Goal: Information Seeking & Learning: Find specific fact

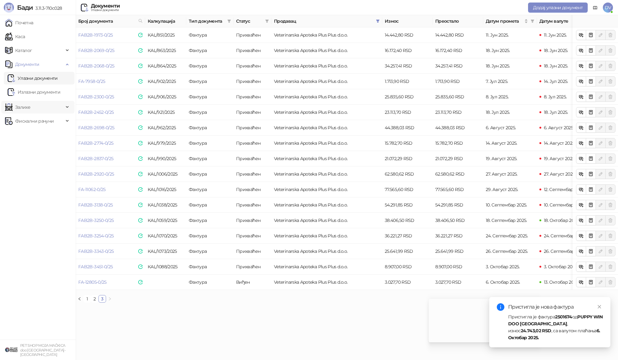
click at [59, 113] on span "Залихе" at bounding box center [34, 107] width 59 height 13
click at [46, 189] on link "Стање залиха" at bounding box center [27, 190] width 39 height 13
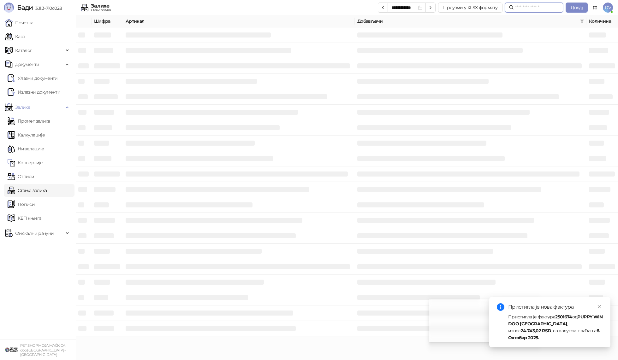
click at [536, 9] on input "text" at bounding box center [537, 7] width 44 height 7
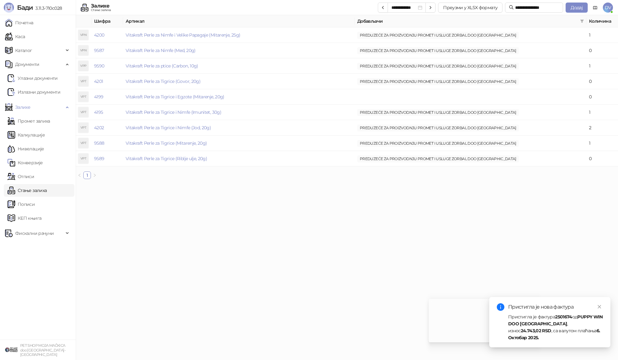
click at [362, 184] on html "**********" at bounding box center [309, 92] width 618 height 184
click at [186, 51] on link "Vitakraft Perle za Nimfe (Med, 20g)" at bounding box center [161, 51] width 70 height 6
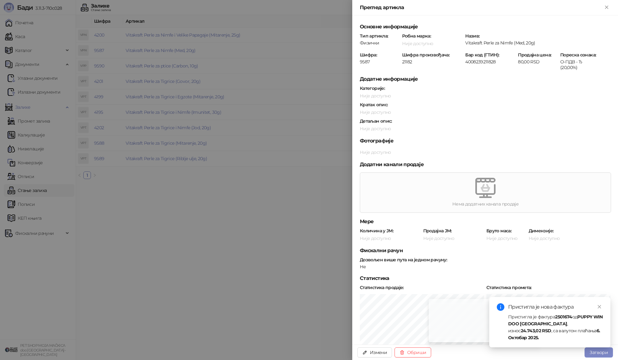
click at [220, 234] on div at bounding box center [309, 180] width 618 height 360
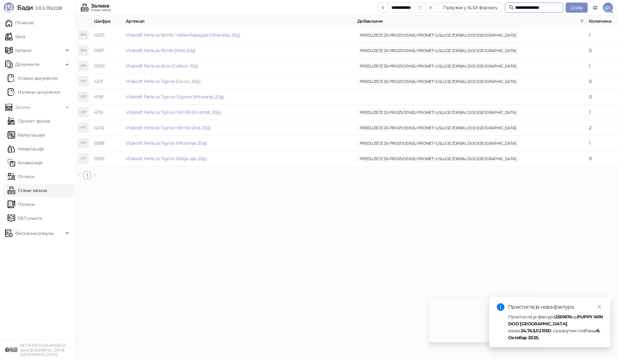
click at [530, 6] on input "**********" at bounding box center [537, 7] width 44 height 7
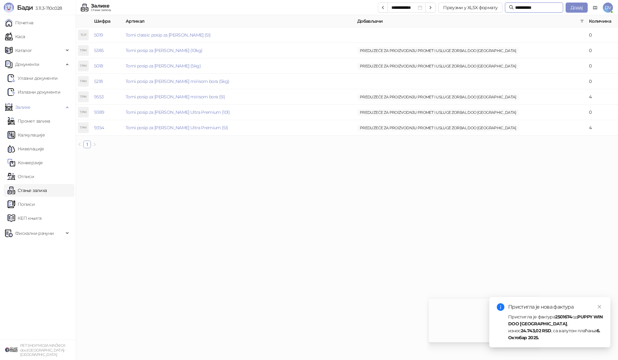
click at [520, 8] on input "**********" at bounding box center [537, 7] width 44 height 7
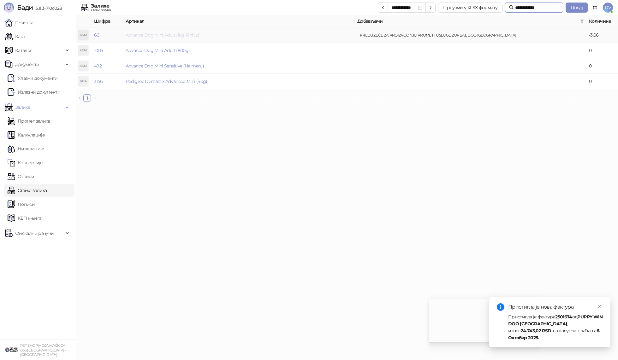
type input "**********"
click at [192, 37] on link "Advance Dog Mini Adult (1kg Rinfuz)" at bounding box center [163, 35] width 74 height 6
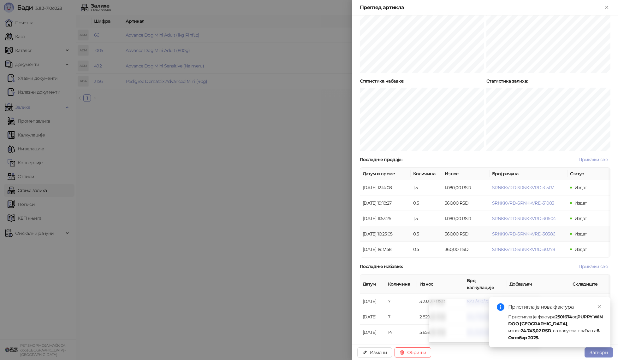
scroll to position [334, 0]
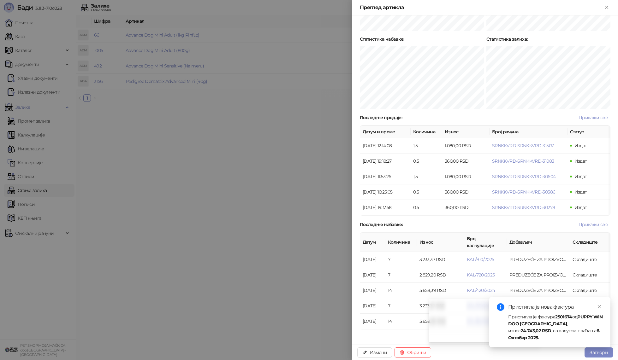
click at [217, 235] on div at bounding box center [309, 180] width 618 height 360
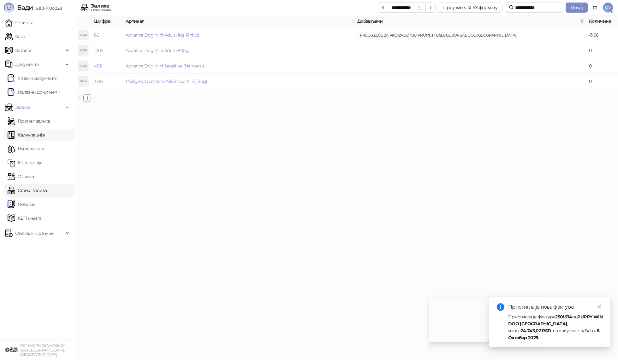
click at [45, 137] on link "Калкулације" at bounding box center [26, 135] width 37 height 13
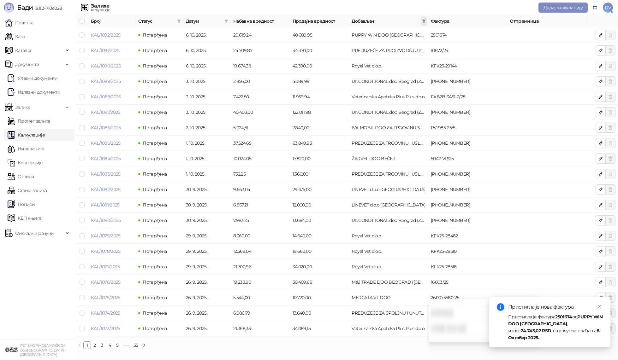
click at [425, 17] on span at bounding box center [424, 20] width 6 height 9
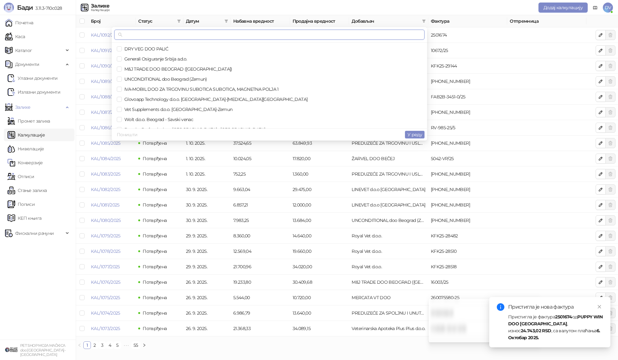
click at [377, 32] on input "text" at bounding box center [272, 34] width 297 height 7
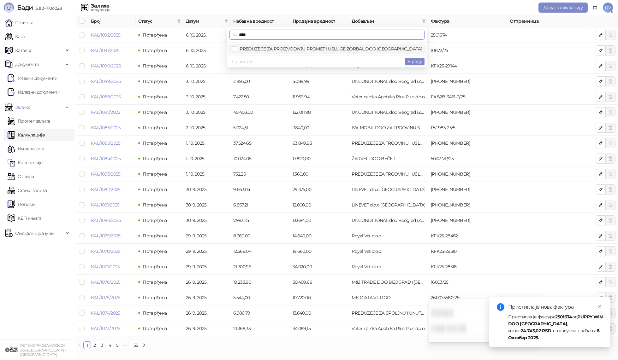
type input "****"
click at [366, 47] on span "PREDUZEĆE ZA PROIZVODNJU PROMET I USLUGE ZORBAL DOO [GEOGRAPHIC_DATA]" at bounding box center [329, 49] width 185 height 6
click at [412, 63] on span "У реду" at bounding box center [414, 62] width 15 height 6
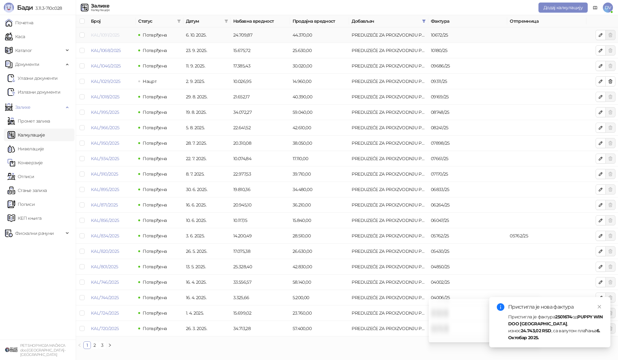
click at [112, 35] on link "KAL/1091/2025" at bounding box center [105, 35] width 29 height 6
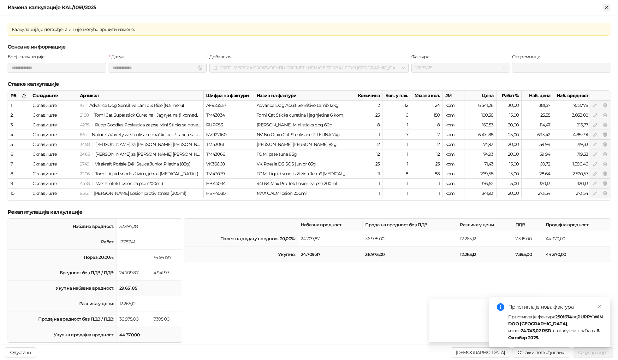
click at [605, 6] on icon "Close" at bounding box center [606, 7] width 3 height 3
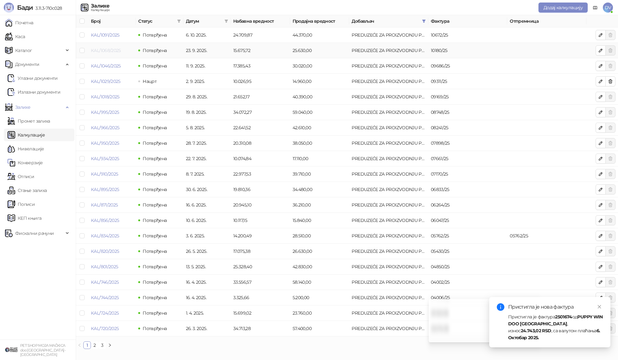
click at [107, 51] on link "KAL/1068/2025" at bounding box center [106, 51] width 30 height 6
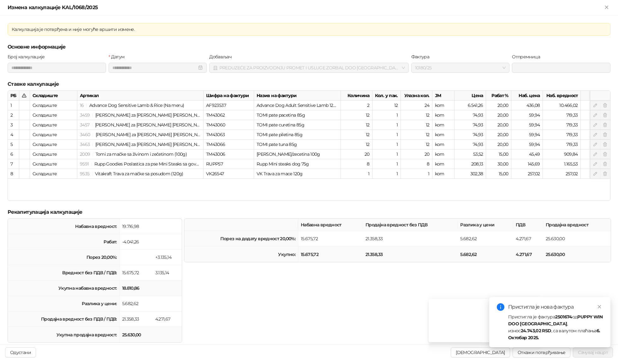
click at [611, 4] on div "Измена калкулације KAL/1068/2025" at bounding box center [309, 7] width 618 height 15
click at [604, 6] on icon "Close" at bounding box center [607, 7] width 6 height 6
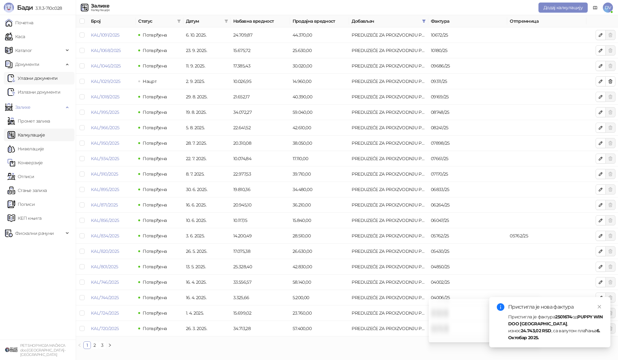
click at [26, 74] on link "Улазни документи" at bounding box center [33, 78] width 50 height 13
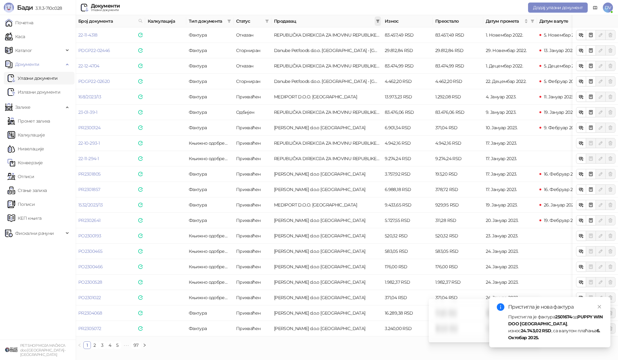
click at [379, 21] on icon "filter" at bounding box center [378, 21] width 4 height 4
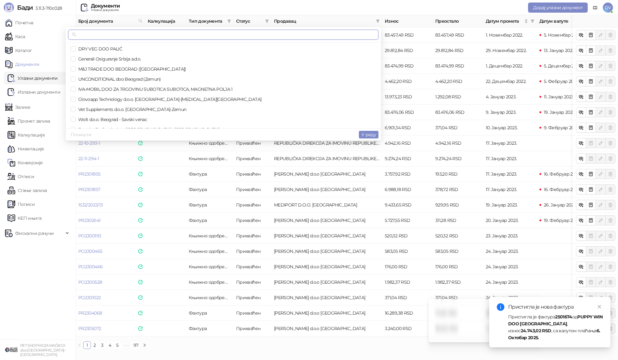
click at [347, 32] on input "text" at bounding box center [226, 34] width 297 height 7
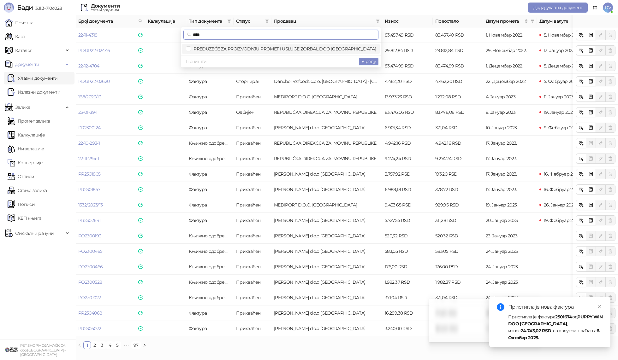
type input "****"
click at [360, 47] on span "PREDUZEĆE ZA PROIZVODNJU PROMET I USLUGE ZORBAL DOO [GEOGRAPHIC_DATA]" at bounding box center [283, 49] width 185 height 6
click at [366, 60] on span "У реду" at bounding box center [368, 62] width 15 height 6
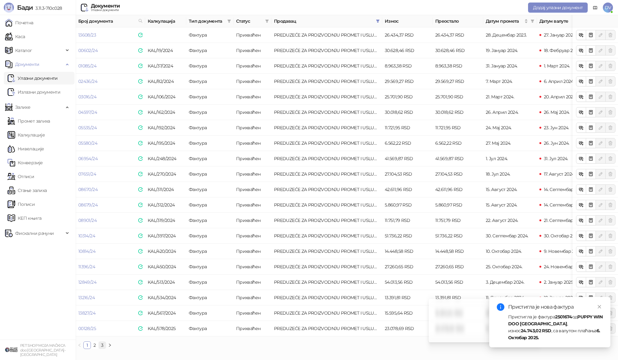
click at [101, 348] on link "3" at bounding box center [102, 345] width 7 height 7
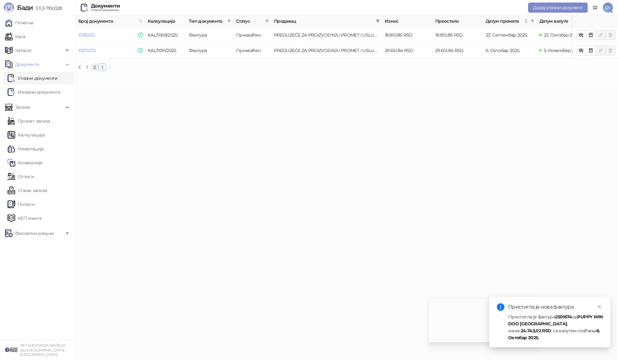
click at [96, 65] on link "2" at bounding box center [94, 67] width 7 height 7
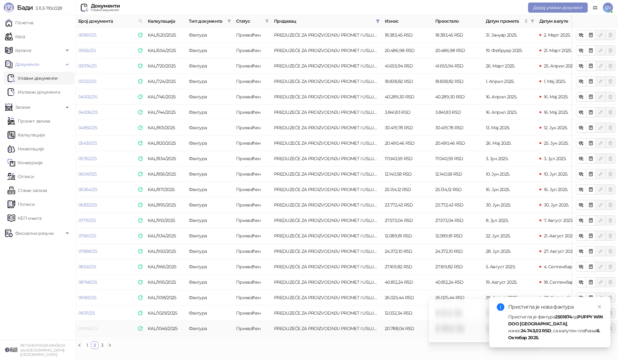
click at [88, 328] on link "09686/25" at bounding box center [87, 329] width 19 height 6
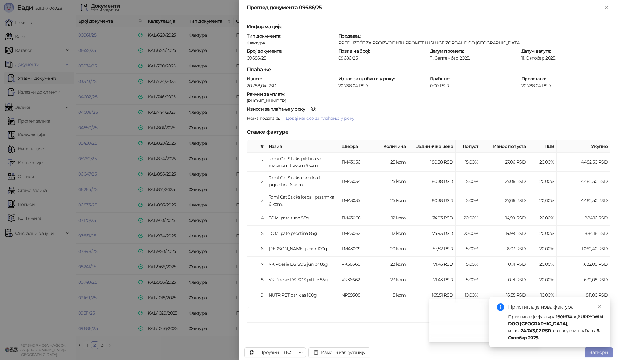
click at [88, 328] on div at bounding box center [309, 180] width 618 height 360
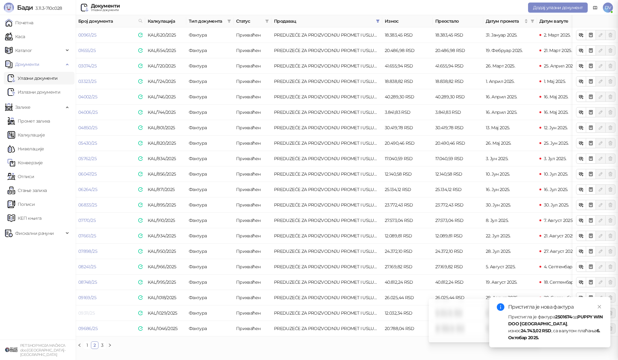
click at [89, 314] on link "09311/25" at bounding box center [86, 314] width 16 height 6
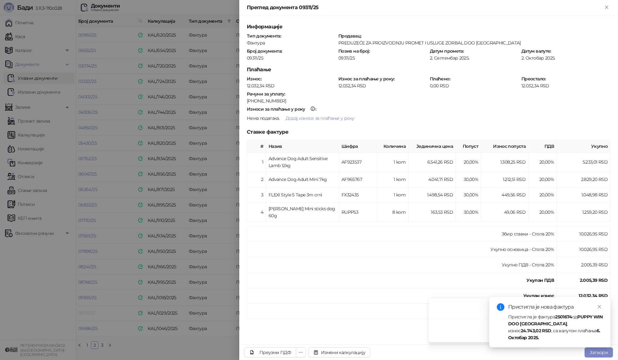
click at [89, 314] on div at bounding box center [309, 180] width 618 height 360
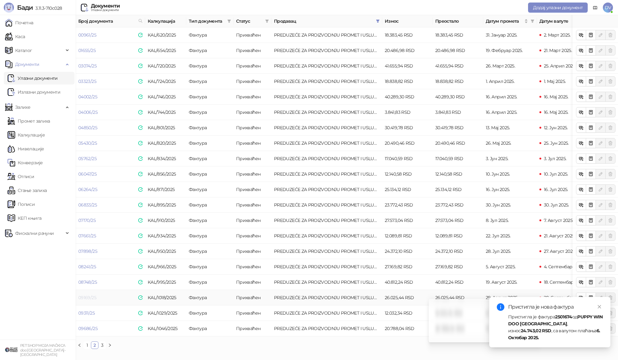
click at [89, 299] on link "09169/25" at bounding box center [87, 298] width 18 height 6
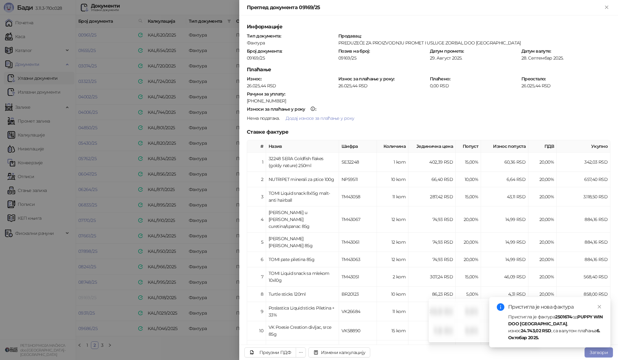
click at [89, 299] on div at bounding box center [309, 180] width 618 height 360
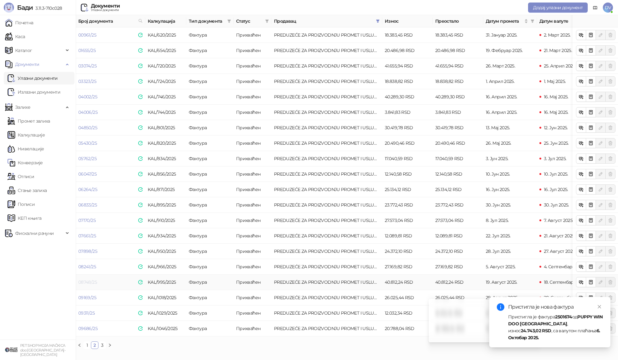
click at [88, 281] on link "08748/25" at bounding box center [87, 283] width 19 height 6
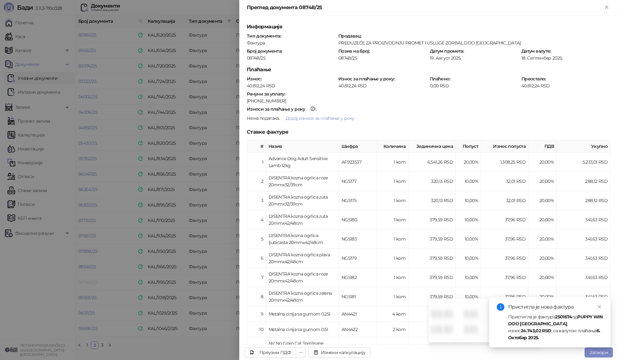
click at [88, 281] on div at bounding box center [309, 180] width 618 height 360
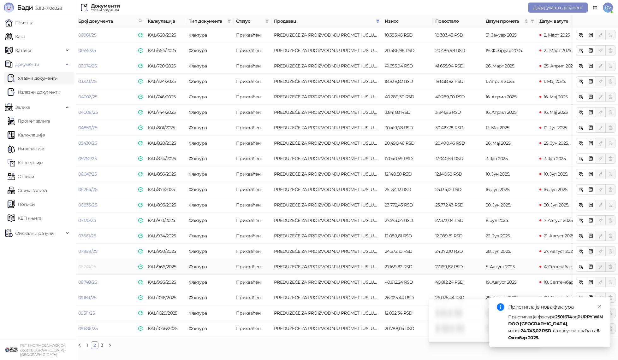
click at [89, 266] on link "08241/25" at bounding box center [87, 267] width 18 height 6
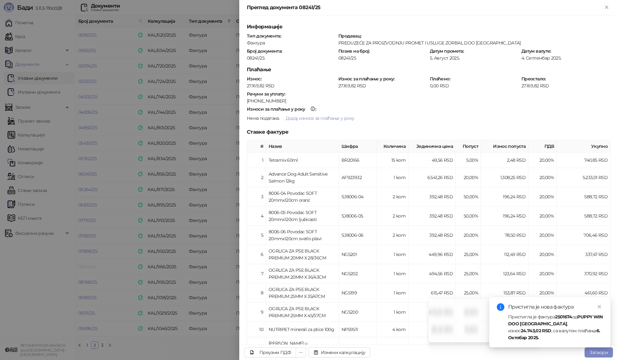
click at [89, 266] on div at bounding box center [309, 180] width 618 height 360
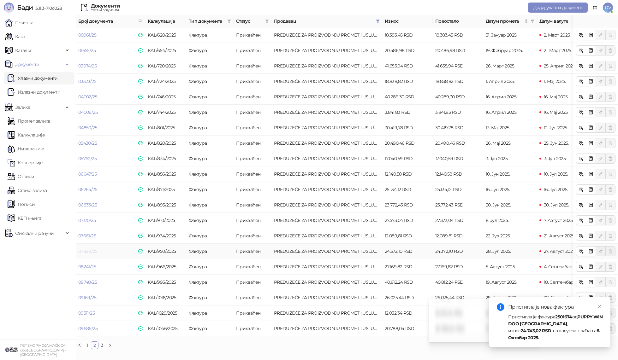
click at [90, 252] on link "07898/25" at bounding box center [87, 252] width 19 height 6
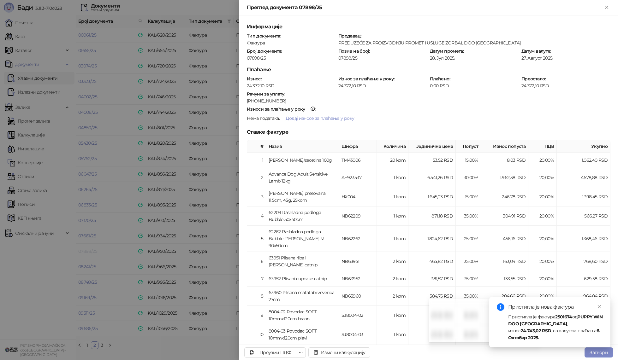
click at [90, 252] on div at bounding box center [309, 180] width 618 height 360
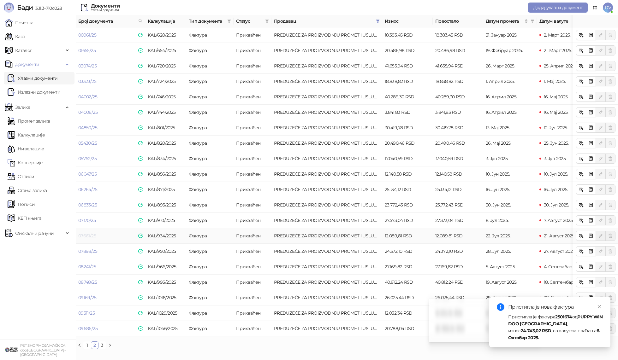
click at [90, 236] on link "07661/25" at bounding box center [87, 236] width 18 height 6
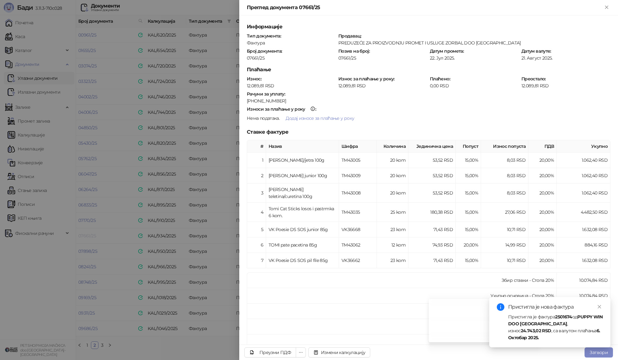
click at [90, 236] on div at bounding box center [309, 180] width 618 height 360
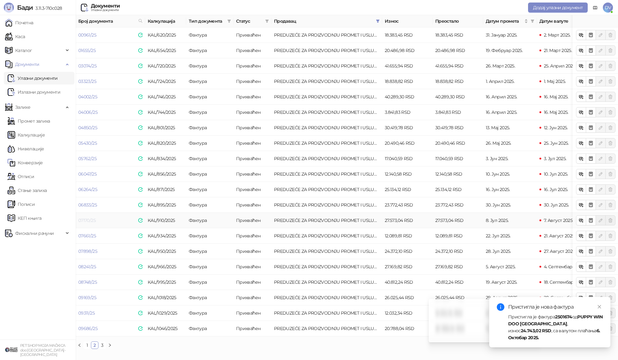
click at [91, 219] on link "07170/25" at bounding box center [86, 221] width 17 height 6
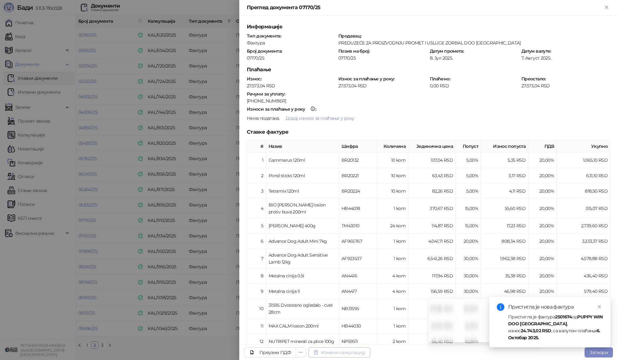
click at [331, 354] on button "Измени калкулацију" at bounding box center [339, 353] width 62 height 10
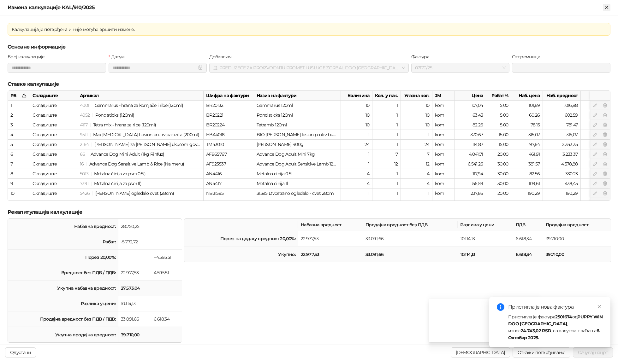
click at [606, 5] on icon "Close" at bounding box center [607, 7] width 6 height 6
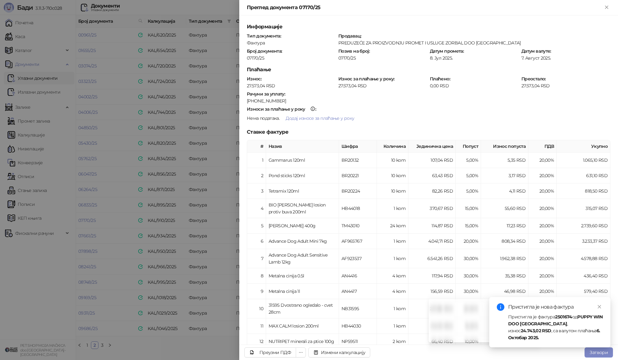
click at [217, 139] on div at bounding box center [309, 180] width 618 height 360
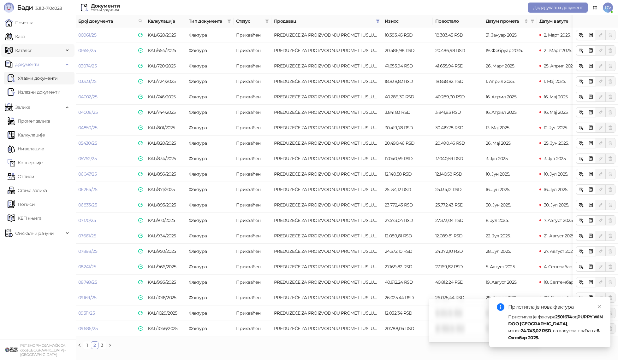
click at [36, 51] on span "Каталог" at bounding box center [34, 50] width 59 height 13
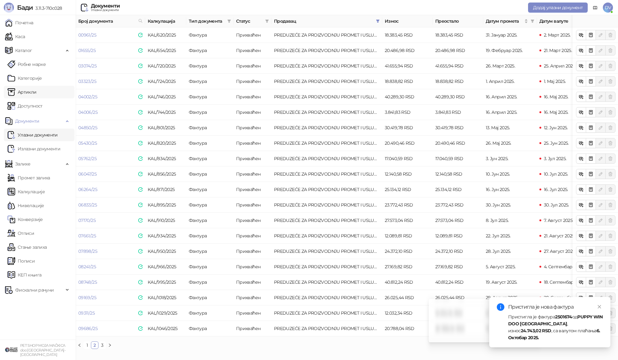
click at [34, 88] on link "Артикли" at bounding box center [22, 92] width 29 height 13
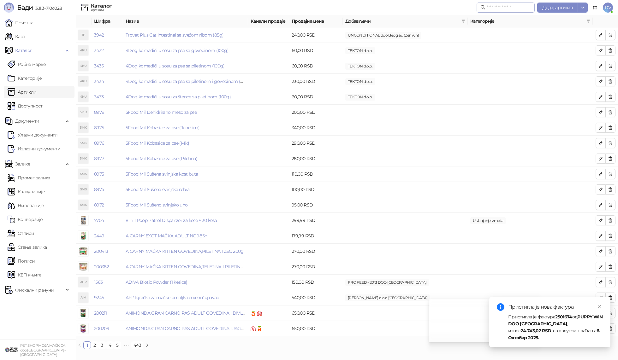
click at [499, 11] on span at bounding box center [506, 8] width 58 height 10
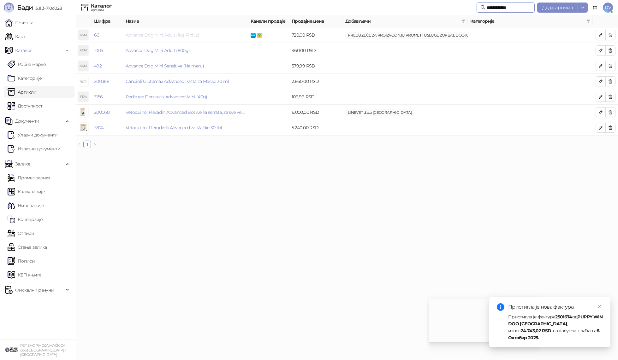
type input "**********"
click at [173, 33] on link "Advance Dog Mini Adult (1kg Rinfuz)" at bounding box center [163, 35] width 74 height 6
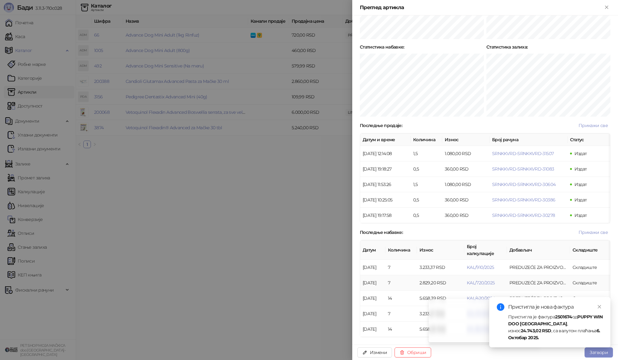
scroll to position [320, 0]
click at [595, 124] on span "Прикажи све" at bounding box center [593, 127] width 29 height 6
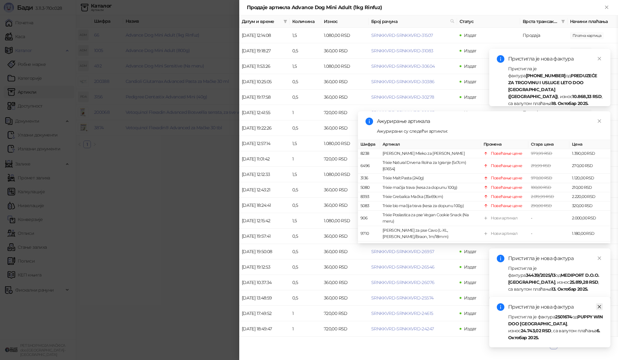
click at [601, 309] on icon "close" at bounding box center [599, 307] width 4 height 4
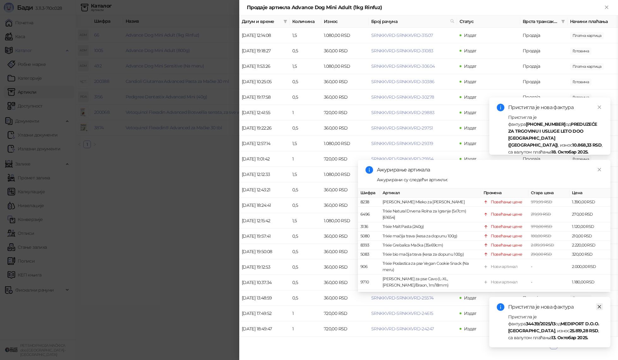
click at [599, 306] on icon "close" at bounding box center [599, 307] width 4 height 4
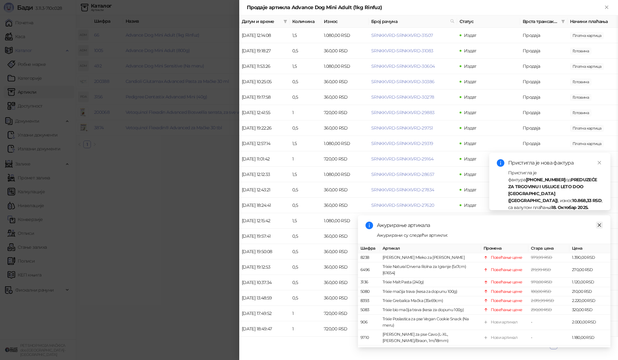
click at [597, 225] on icon "close" at bounding box center [599, 225] width 4 height 4
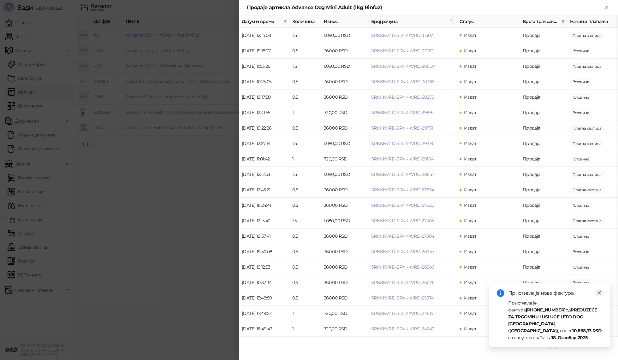
click at [600, 297] on link "Close" at bounding box center [599, 293] width 7 height 7
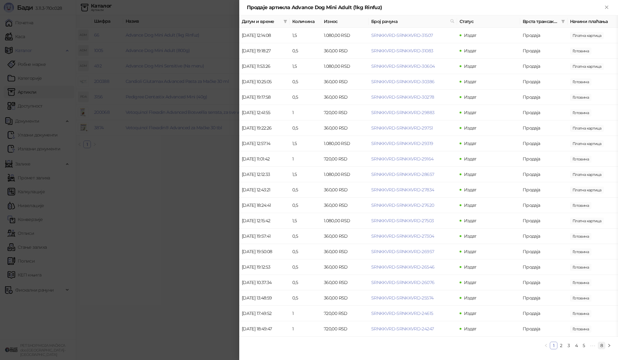
click at [601, 346] on link "8" at bounding box center [601, 345] width 7 height 7
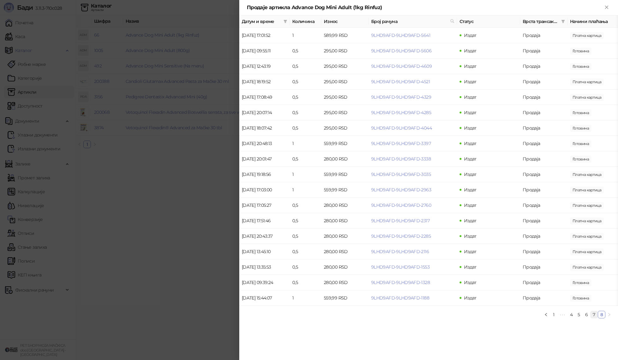
click at [591, 312] on link "7" at bounding box center [594, 315] width 7 height 7
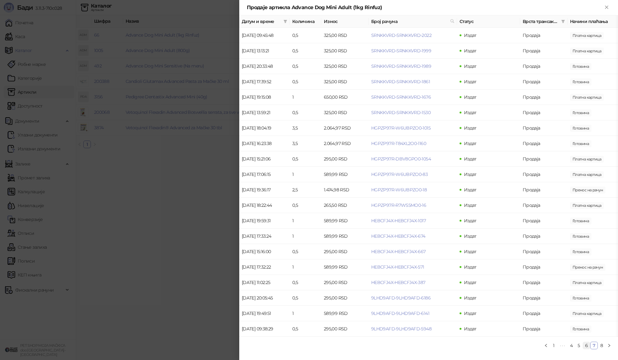
click at [589, 348] on link "6" at bounding box center [586, 345] width 7 height 7
click at [579, 344] on link "5" at bounding box center [578, 345] width 7 height 7
click at [573, 345] on link "4" at bounding box center [571, 345] width 7 height 7
click at [563, 345] on link "3" at bounding box center [561, 345] width 7 height 7
click at [556, 345] on link "1" at bounding box center [553, 345] width 7 height 7
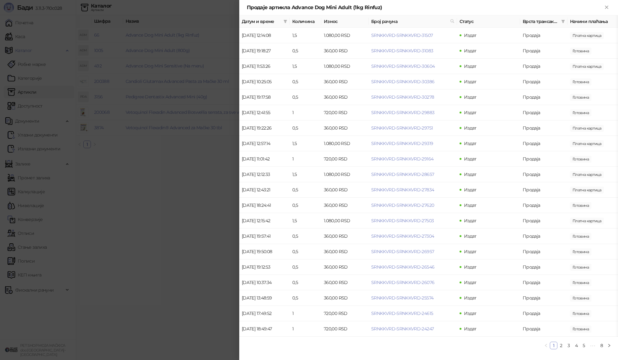
click at [184, 239] on div at bounding box center [309, 180] width 618 height 360
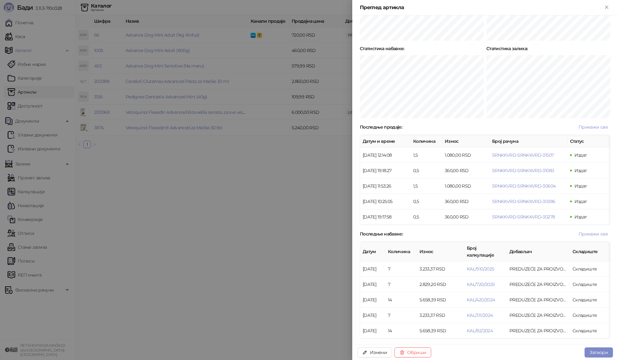
click at [190, 243] on div at bounding box center [309, 180] width 618 height 360
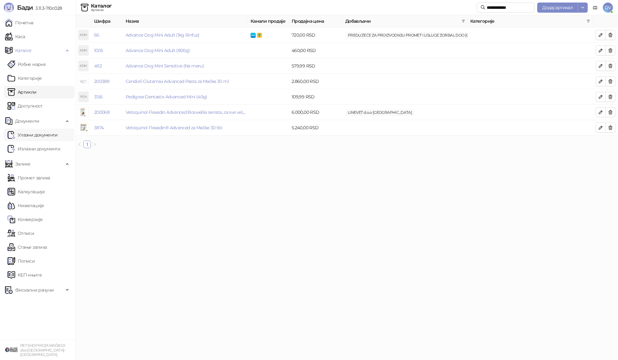
click at [39, 136] on link "Улазни документи" at bounding box center [33, 135] width 50 height 13
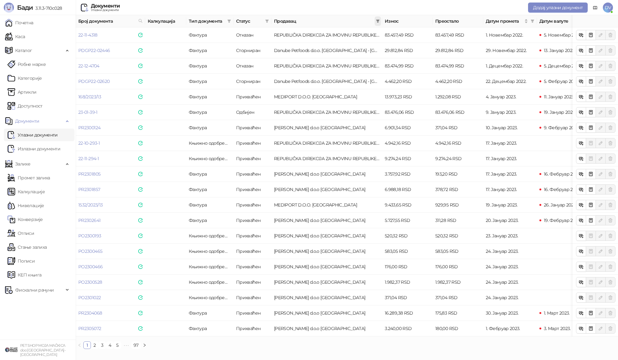
click at [378, 19] on span at bounding box center [378, 20] width 6 height 9
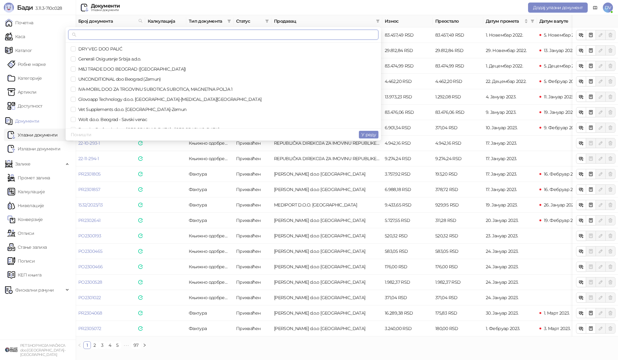
click at [307, 36] on input "text" at bounding box center [226, 34] width 297 height 7
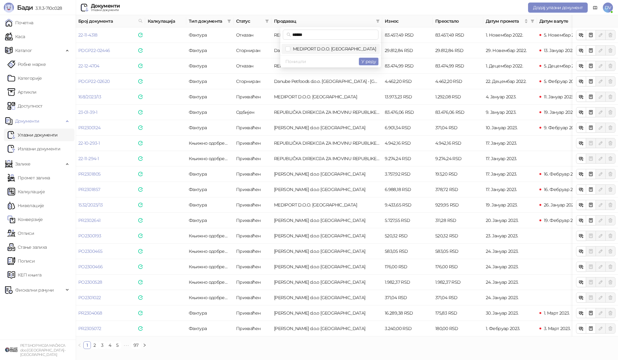
click at [324, 47] on span "MEDIPORT D.O.O. [GEOGRAPHIC_DATA]" at bounding box center [333, 49] width 86 height 6
click at [342, 35] on input "******" at bounding box center [333, 34] width 82 height 7
type input "*"
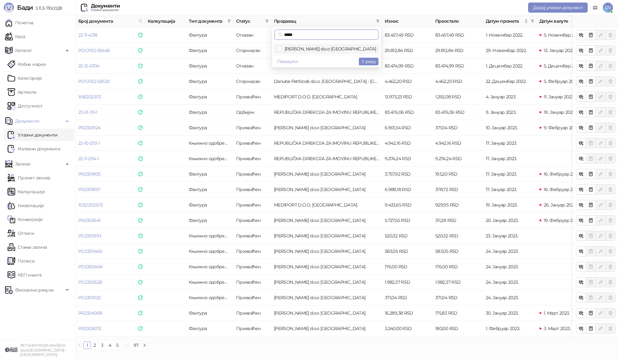
type input "*****"
click at [352, 49] on span "[PERSON_NAME] d.o.o [GEOGRAPHIC_DATA]" at bounding box center [329, 49] width 94 height 6
click at [369, 62] on span "У реду" at bounding box center [368, 62] width 15 height 6
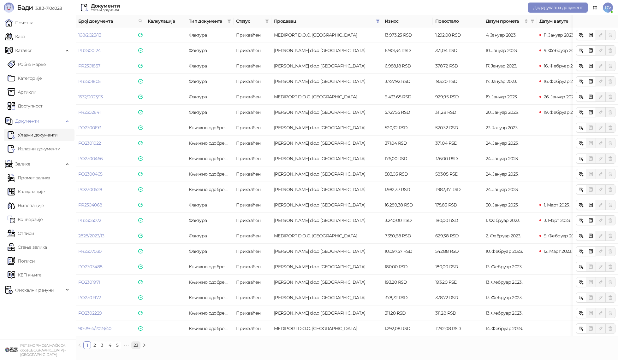
click at [134, 346] on link "23" at bounding box center [136, 345] width 9 height 7
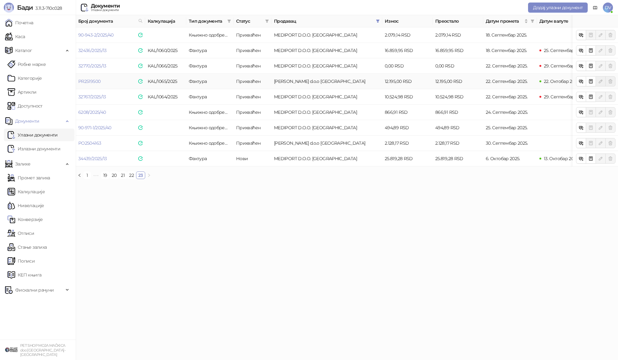
click at [102, 79] on td "PR2519500" at bounding box center [110, 81] width 69 height 15
click at [94, 80] on link "PR2519500" at bounding box center [89, 82] width 22 height 6
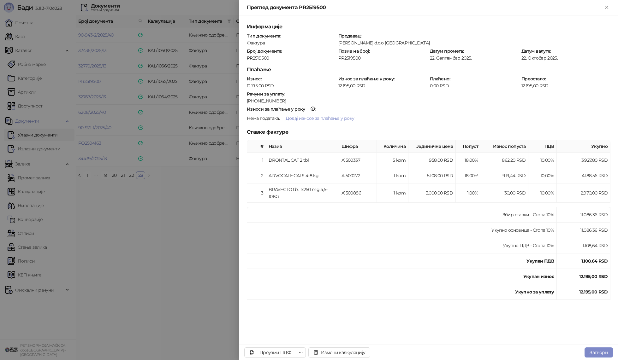
click at [254, 60] on div "Информације Тип документа : Фактура Продавац : [PERSON_NAME] d.o.o BEOGRAD Број…" at bounding box center [429, 161] width 364 height 277
click at [257, 58] on div "PR2519500" at bounding box center [291, 58] width 90 height 6
copy div "PR2519500"
click at [232, 205] on div at bounding box center [309, 180] width 618 height 360
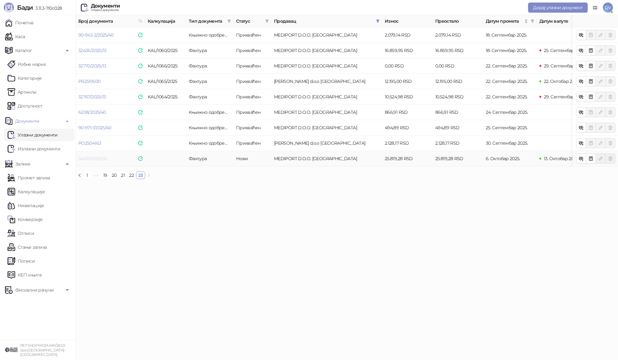
click at [93, 160] on link "34439/2025/13" at bounding box center [92, 159] width 29 height 6
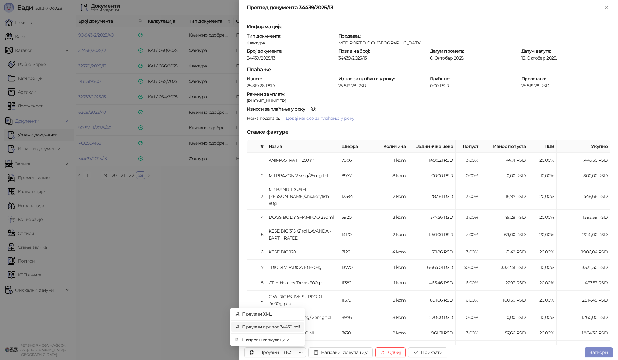
click at [276, 326] on span "Преузми прилог 34439.pdf" at bounding box center [271, 327] width 58 height 7
click at [191, 178] on div at bounding box center [309, 180] width 618 height 360
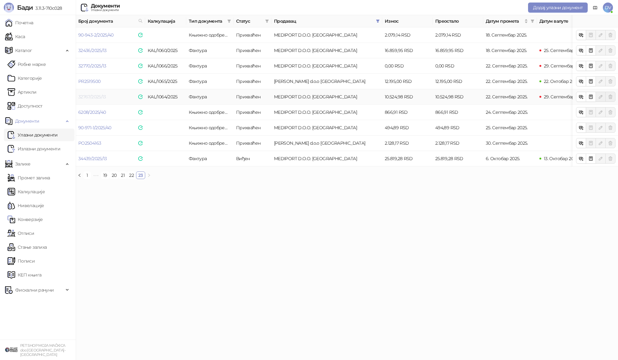
click at [100, 95] on link "32767/2025/13" at bounding box center [92, 97] width 28 height 6
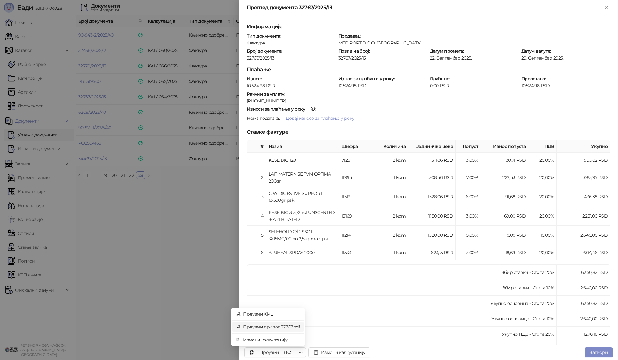
click at [280, 329] on span "Преузми прилог 32767.pdf" at bounding box center [271, 327] width 57 height 7
